Goal: Task Accomplishment & Management: Use online tool/utility

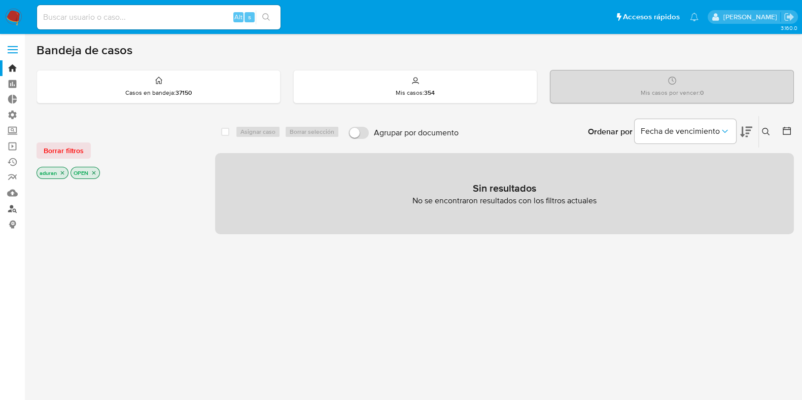
click at [13, 210] on link "Buscador de personas" at bounding box center [60, 209] width 121 height 16
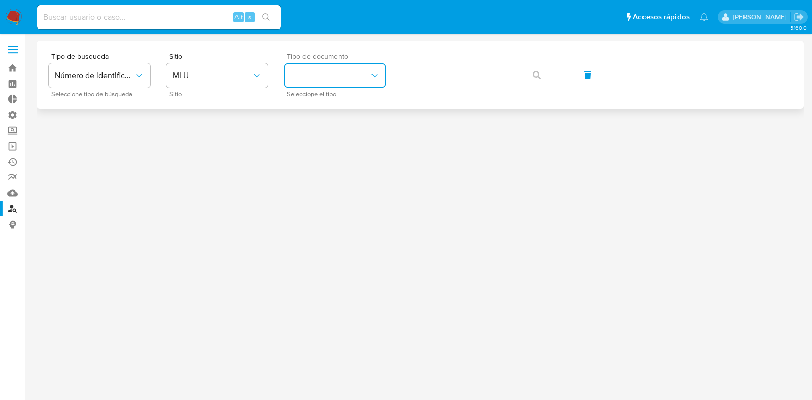
click at [346, 81] on button "identificationType" at bounding box center [334, 75] width 101 height 24
click at [322, 142] on div "RUT RUT" at bounding box center [331, 142] width 83 height 34
click at [363, 59] on div "Tipo de busqueda Número de identificación Seleccione tipo de búsqueda Sitio MLU…" at bounding box center [420, 75] width 743 height 44
drag, startPoint x: 526, startPoint y: 75, endPoint x: 535, endPoint y: 66, distance: 12.9
click at [535, 66] on button "button" at bounding box center [536, 75] width 34 height 24
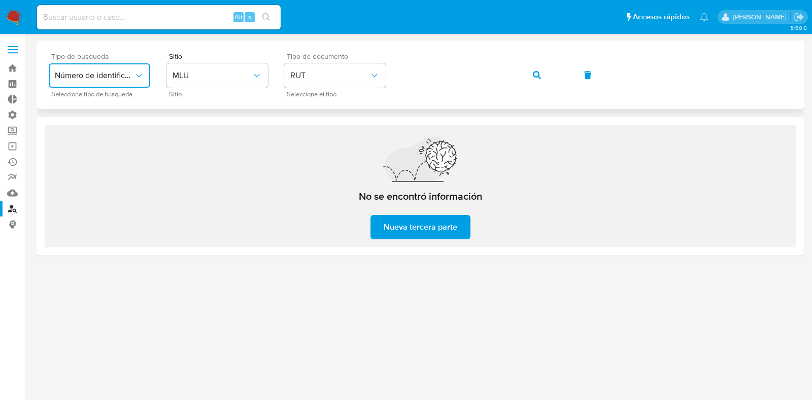
click at [105, 80] on span "Número de identificación" at bounding box center [94, 76] width 79 height 10
